Goal: Information Seeking & Learning: Learn about a topic

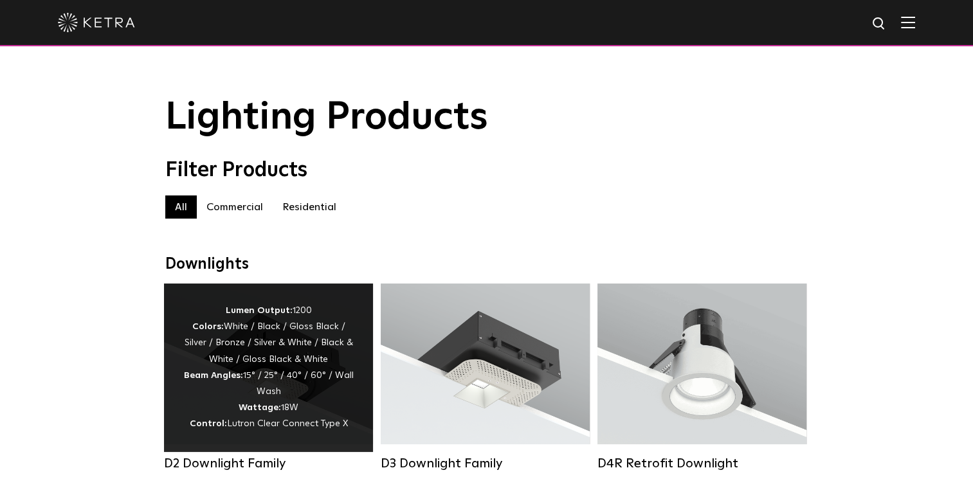
click at [305, 354] on div "Lumen Output: 1200 Colors: White / Black / Gloss Black / Silver / Bronze / Silv…" at bounding box center [268, 368] width 170 height 130
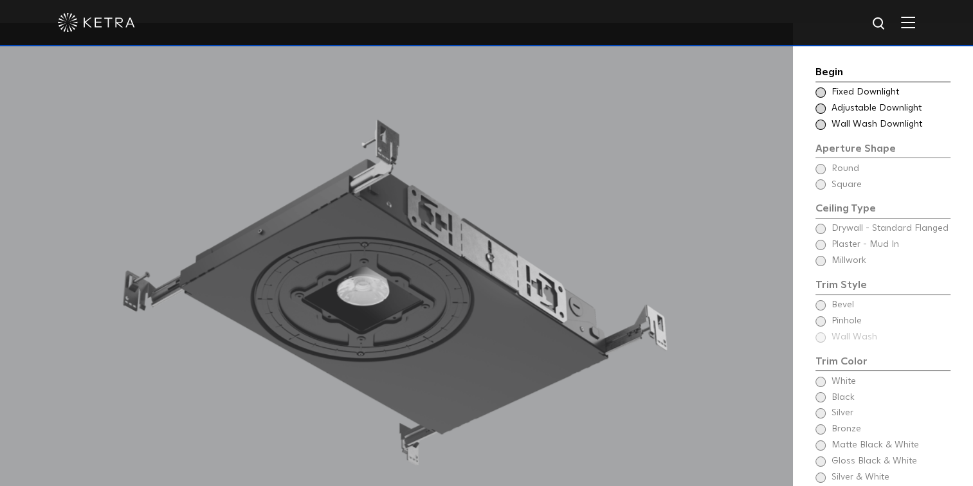
scroll to position [1094, 0]
